Goal: Information Seeking & Learning: Learn about a topic

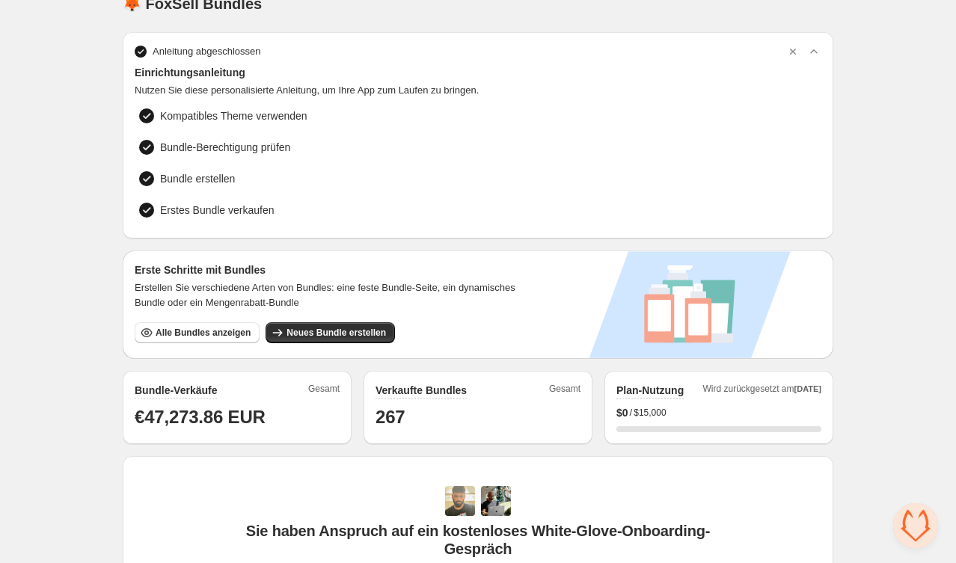
scroll to position [28, 0]
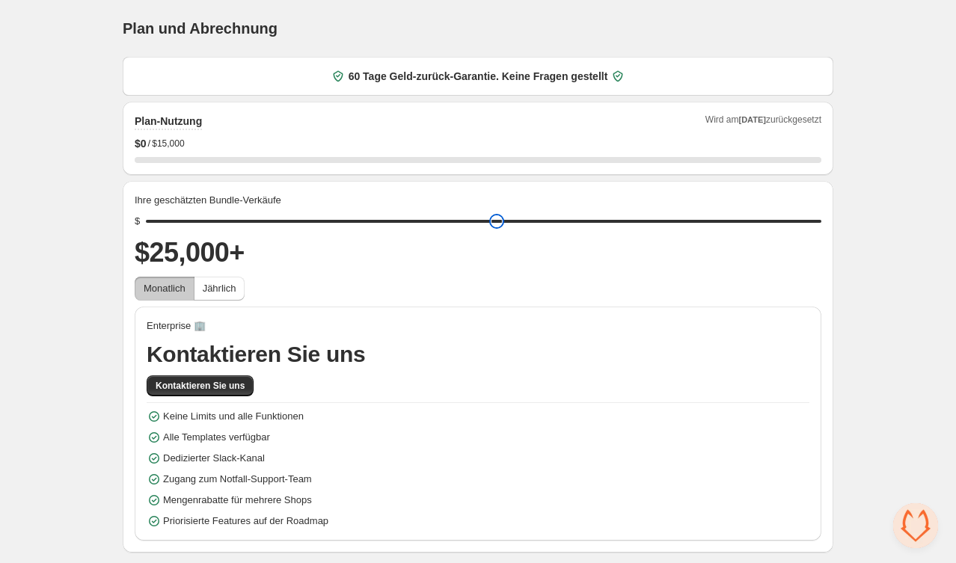
drag, startPoint x: 261, startPoint y: 212, endPoint x: 802, endPoint y: 224, distance: 541.1
click at [802, 224] on input "range" at bounding box center [484, 221] width 676 height 21
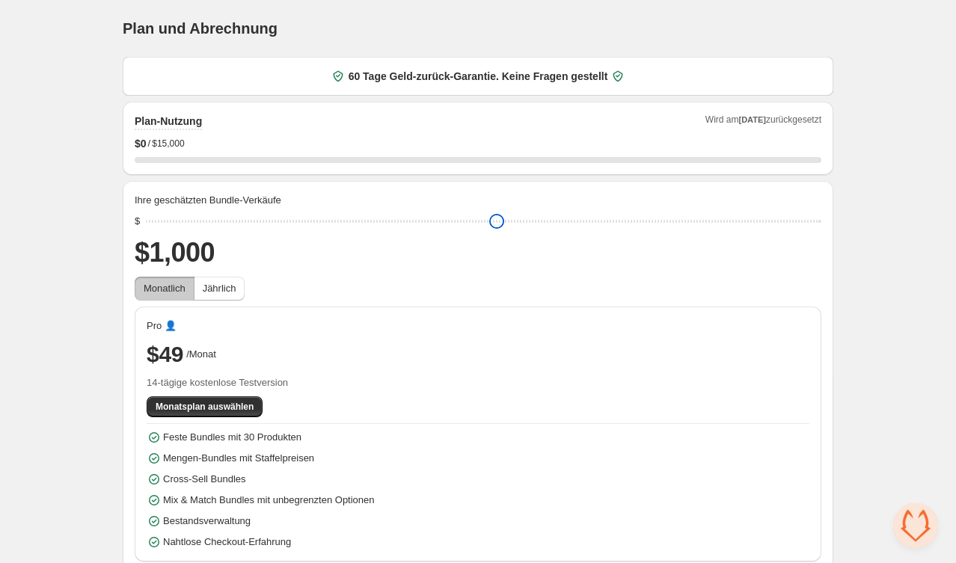
type input "****"
drag, startPoint x: 815, startPoint y: 223, endPoint x: 145, endPoint y: 213, distance: 669.7
click at [151, 212] on input "range" at bounding box center [484, 221] width 676 height 21
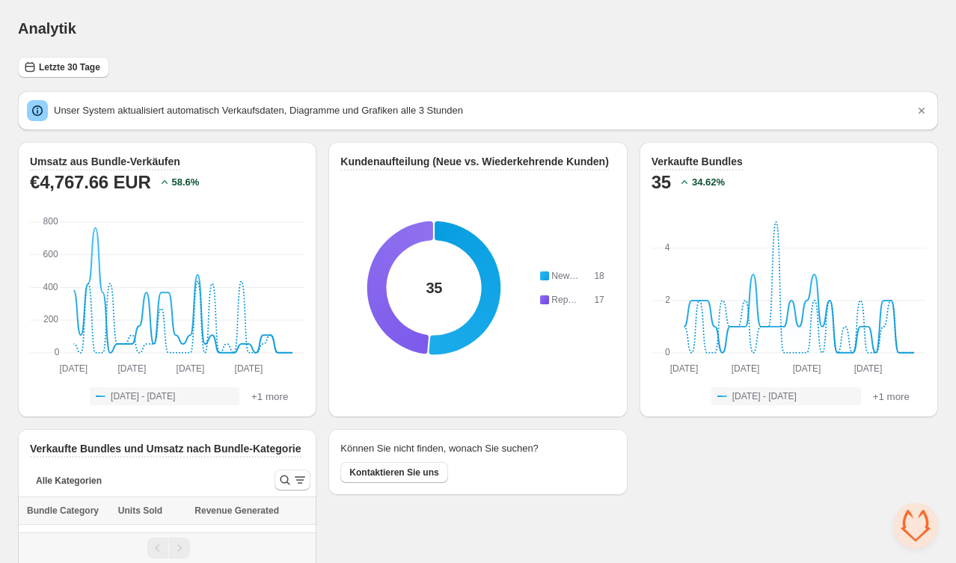
scroll to position [43, 0]
